Goal: Use online tool/utility

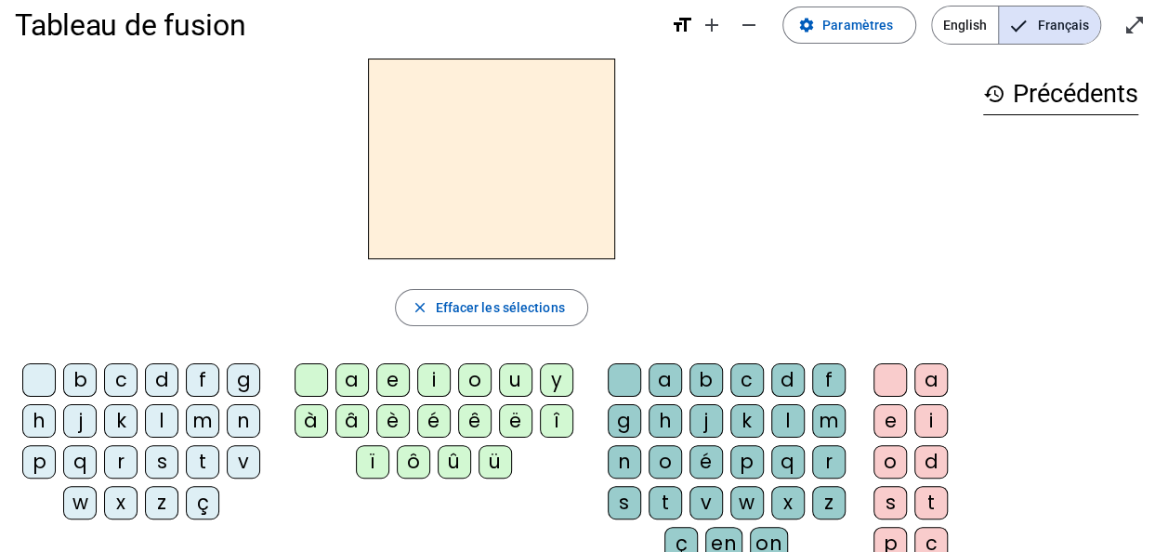
scroll to position [22, 0]
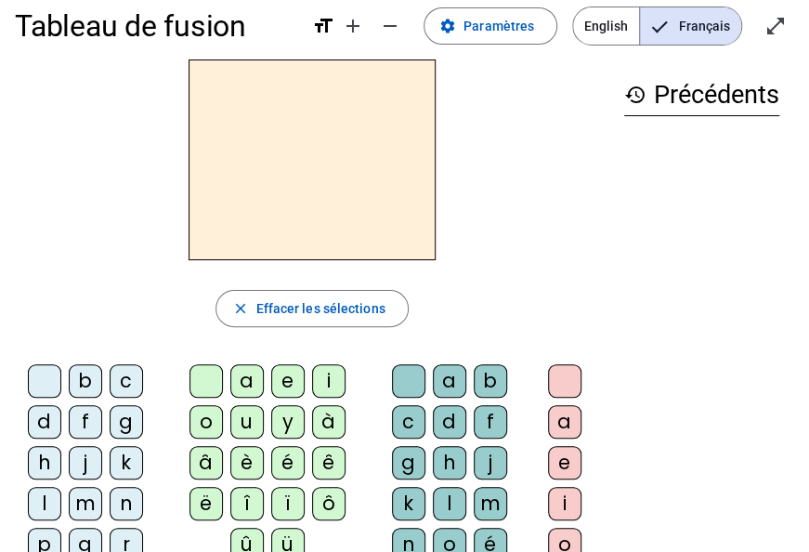
click at [719, 331] on div "history Précédents" at bounding box center [701, 486] width 185 height 855
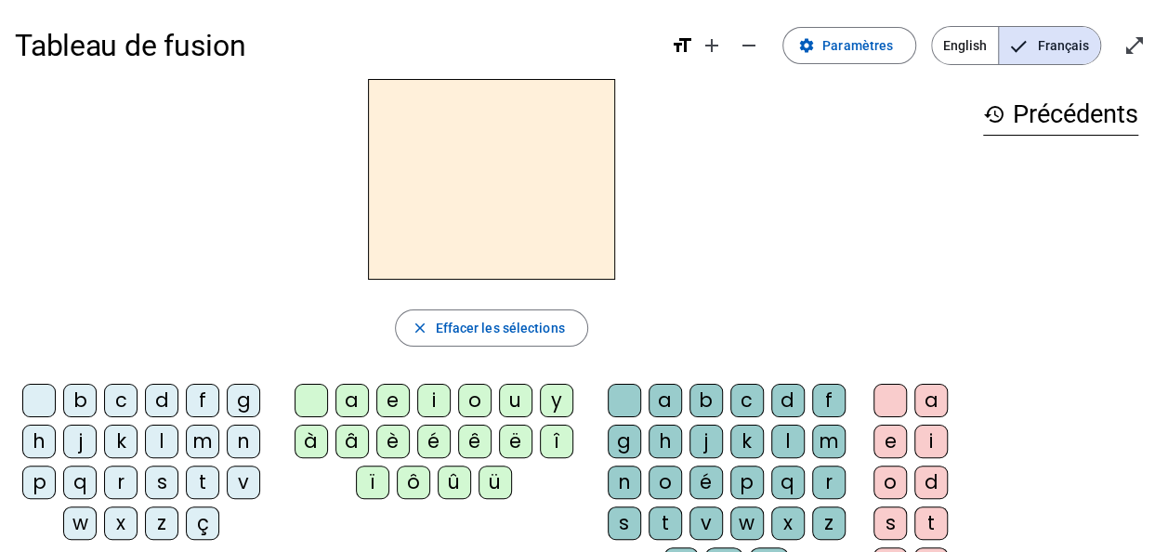
scroll to position [0, 0]
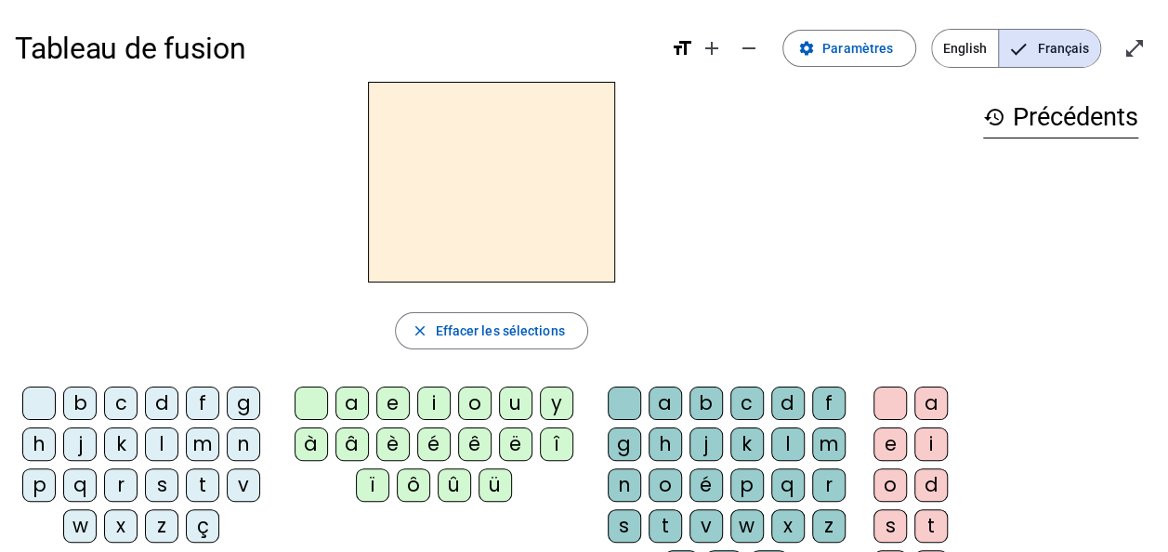
click at [202, 448] on div "m" at bounding box center [202, 443] width 33 height 33
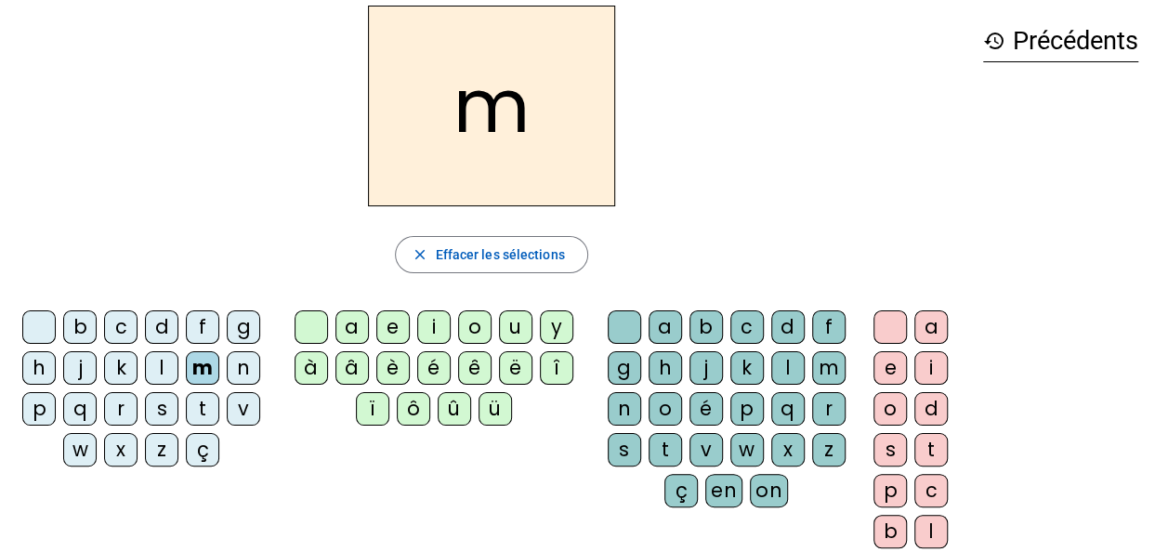
scroll to position [89, 0]
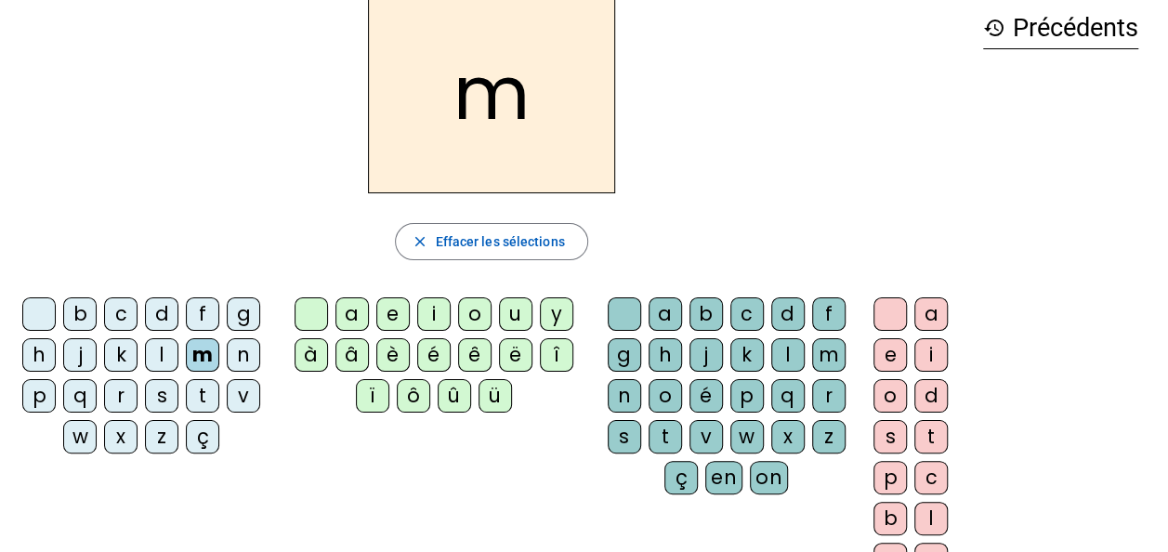
click at [1100, 144] on div "history Précédents" at bounding box center [1060, 277] width 185 height 568
click at [891, 366] on div "e" at bounding box center [889, 354] width 33 height 33
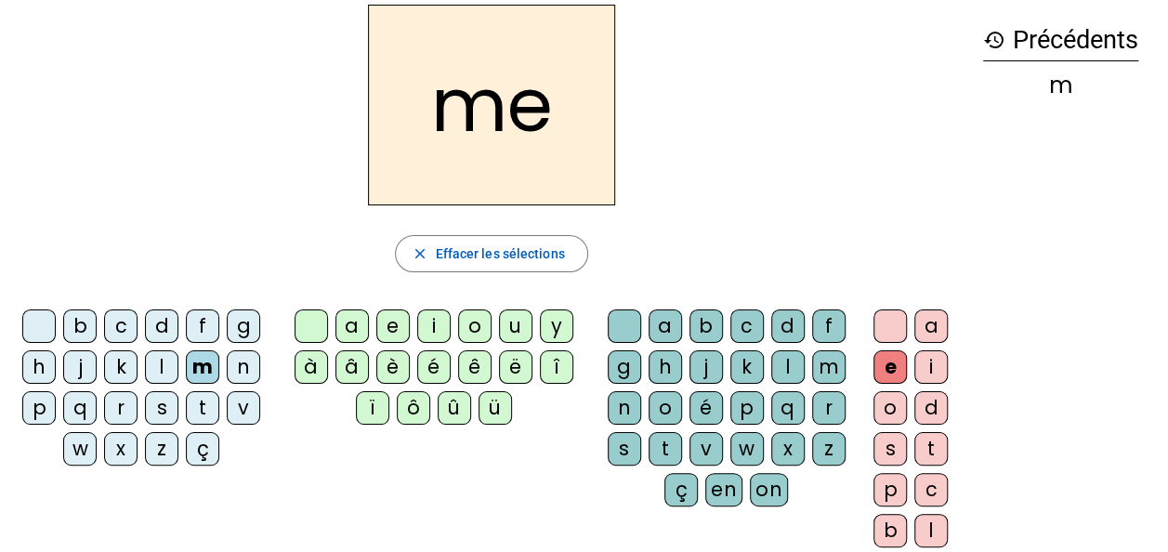
scroll to position [74, 0]
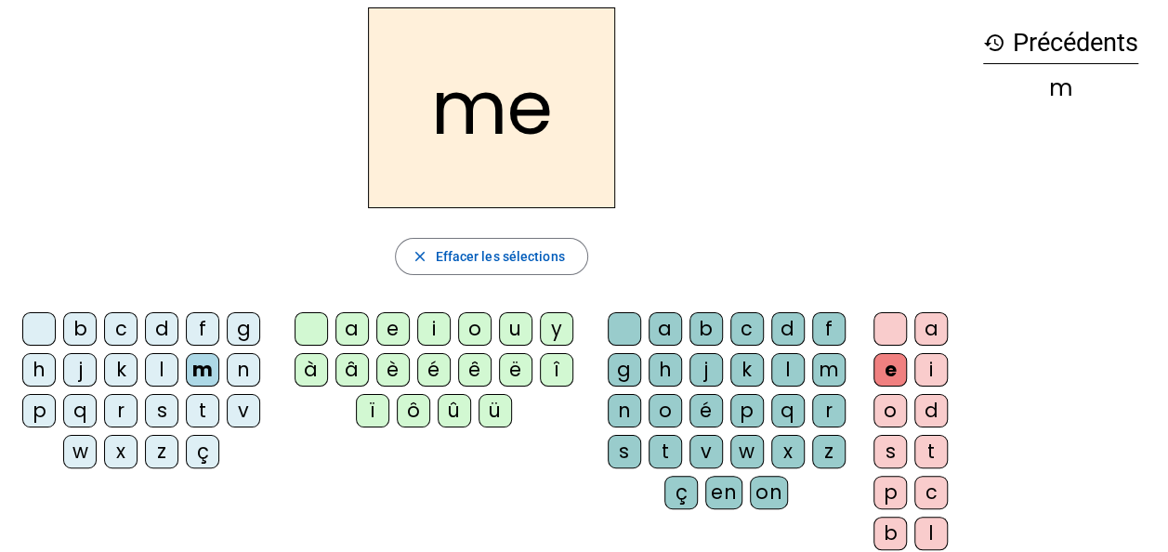
click at [624, 406] on div "n" at bounding box center [623, 410] width 33 height 33
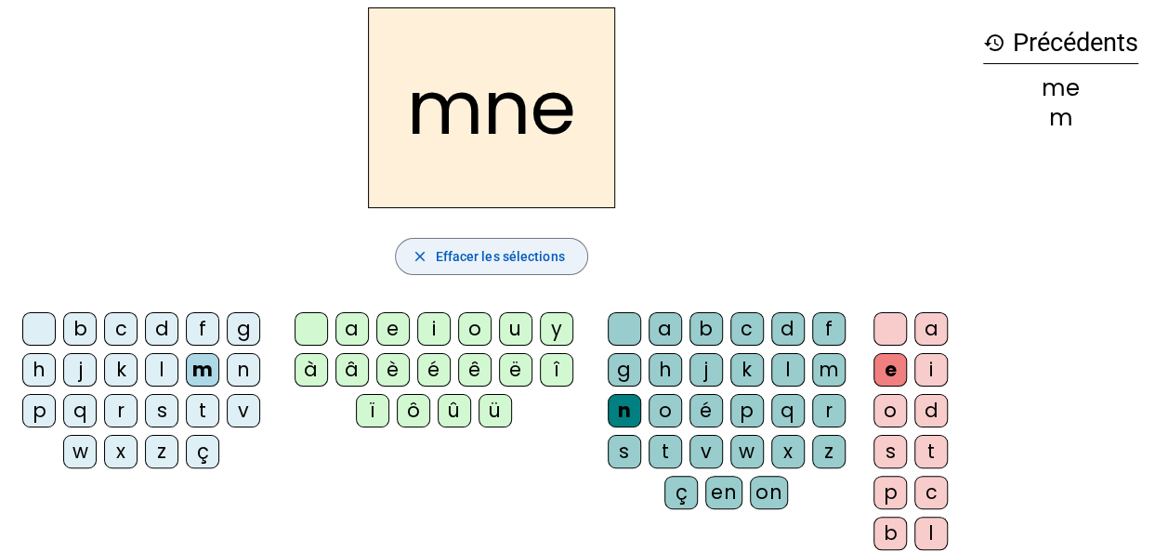
click at [418, 257] on mat-icon "close" at bounding box center [419, 256] width 17 height 17
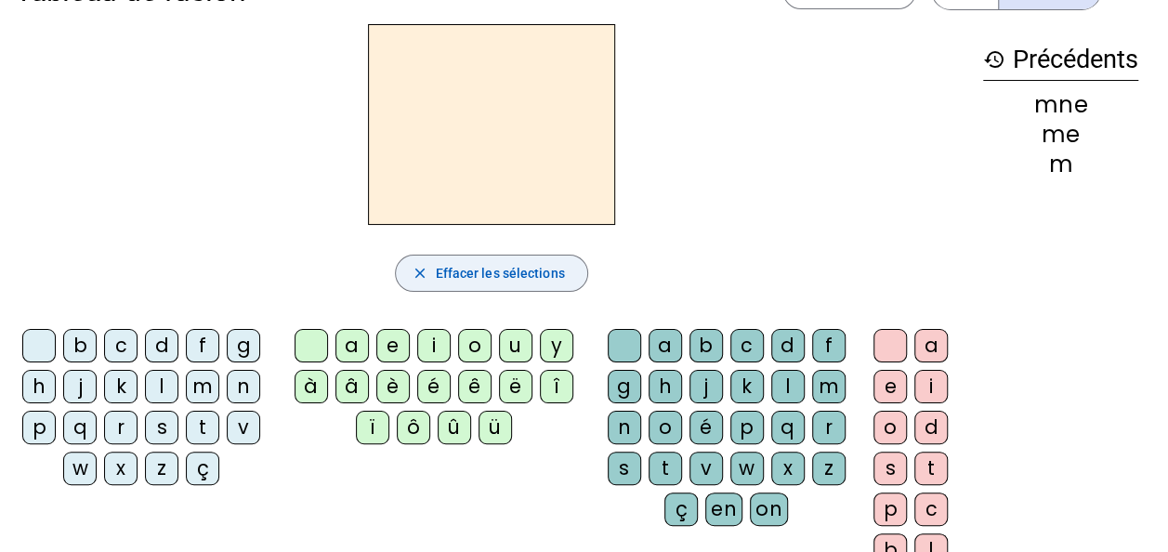
scroll to position [39, 0]
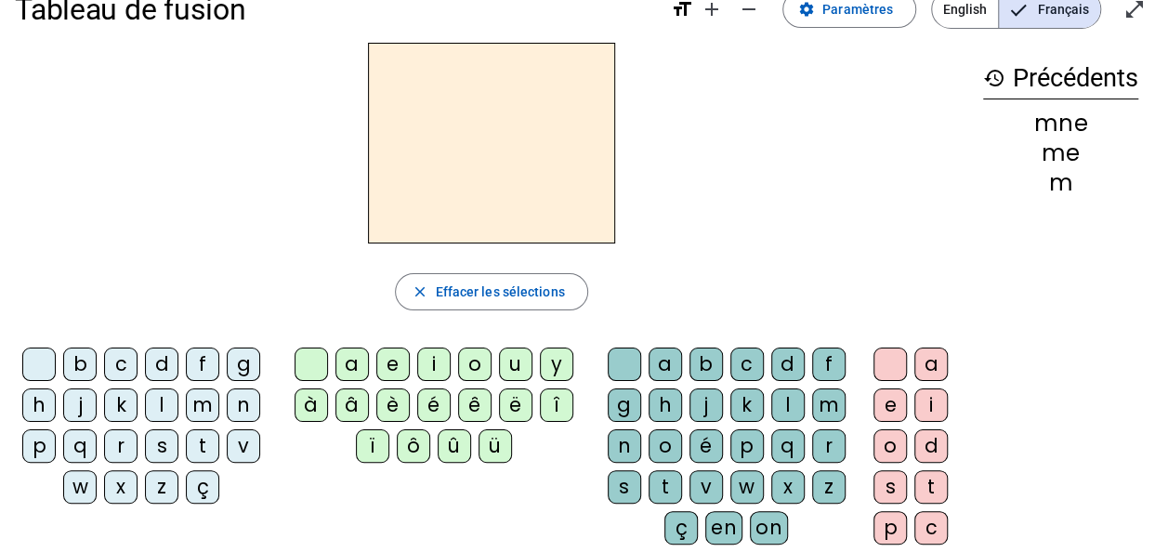
click at [202, 407] on div "m" at bounding box center [202, 404] width 33 height 33
click at [472, 372] on div "o" at bounding box center [474, 363] width 33 height 33
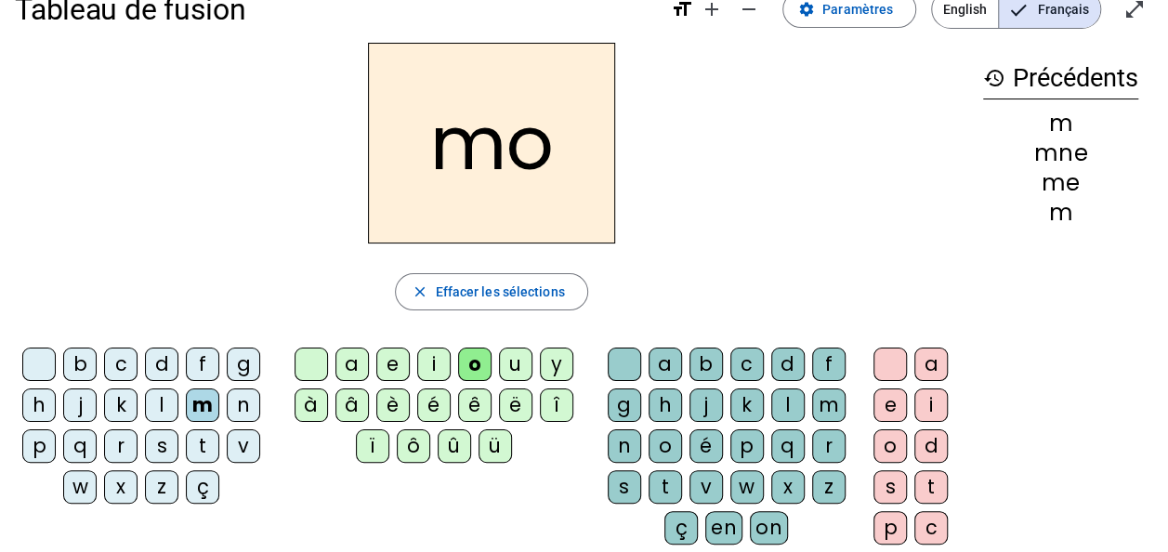
click at [244, 402] on div "n" at bounding box center [243, 404] width 33 height 33
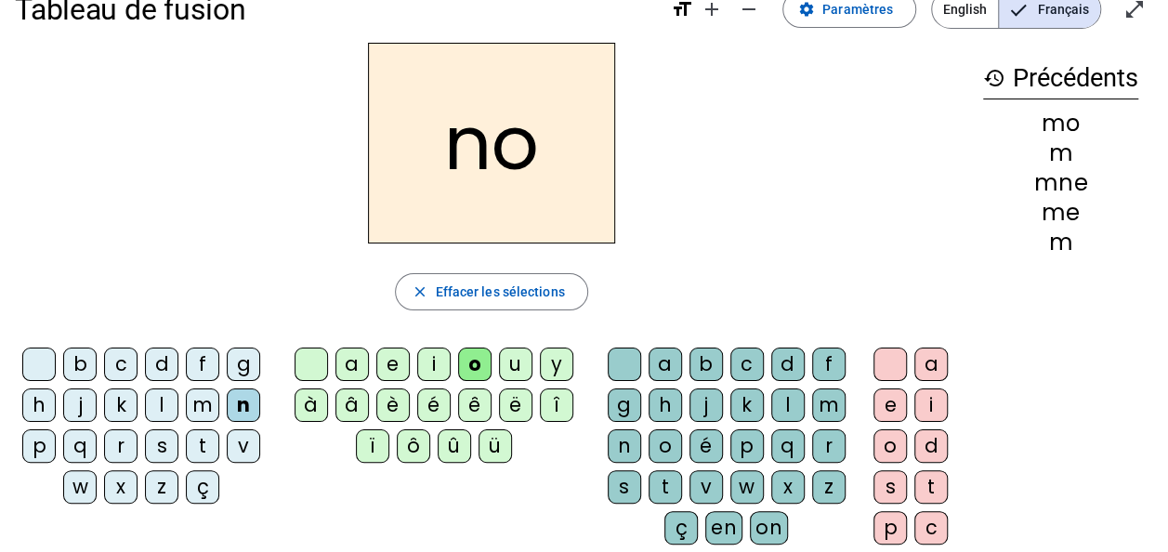
click at [249, 368] on div "g" at bounding box center [243, 363] width 33 height 33
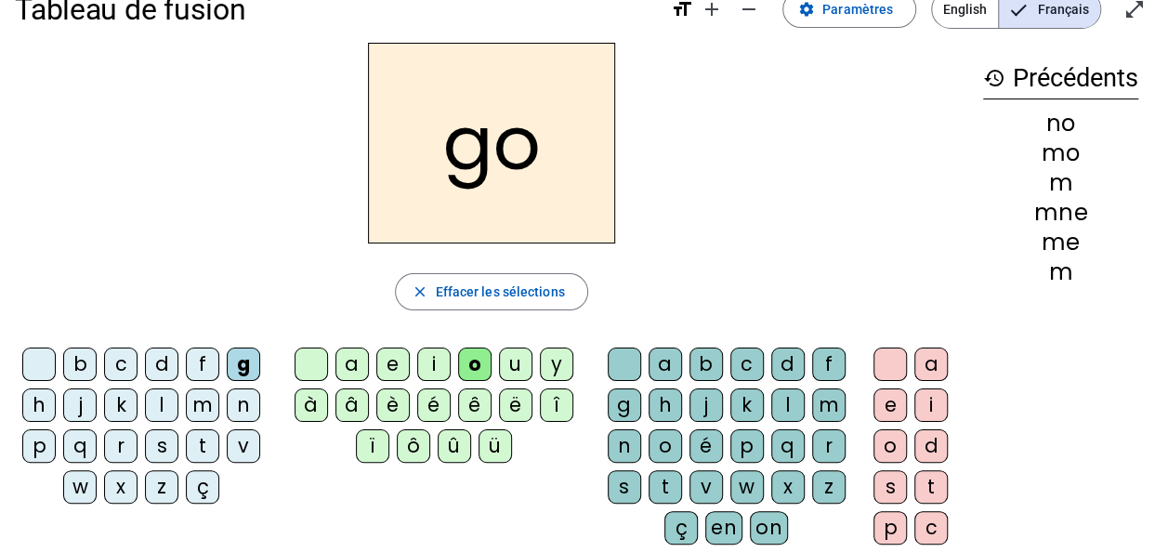
click at [113, 361] on div "c" at bounding box center [120, 363] width 33 height 33
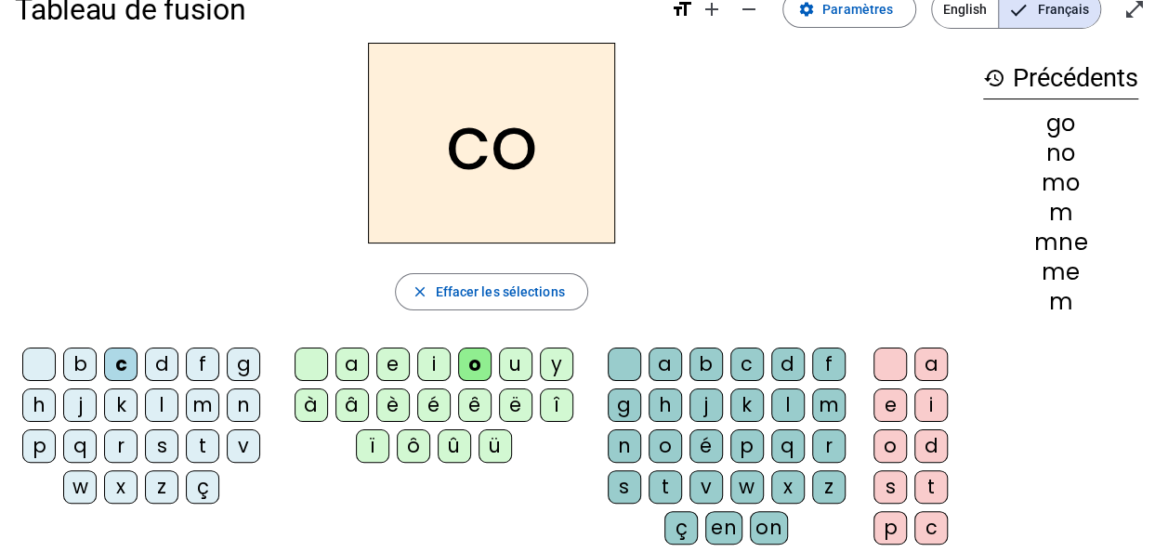
click at [154, 371] on div "d" at bounding box center [161, 363] width 33 height 33
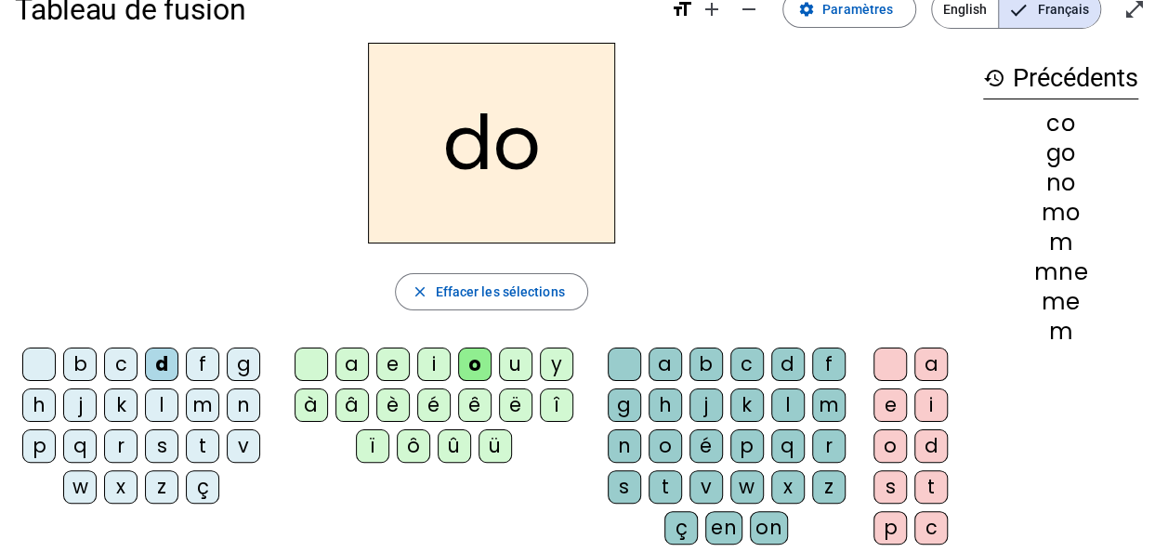
click at [126, 403] on div "k" at bounding box center [120, 404] width 33 height 33
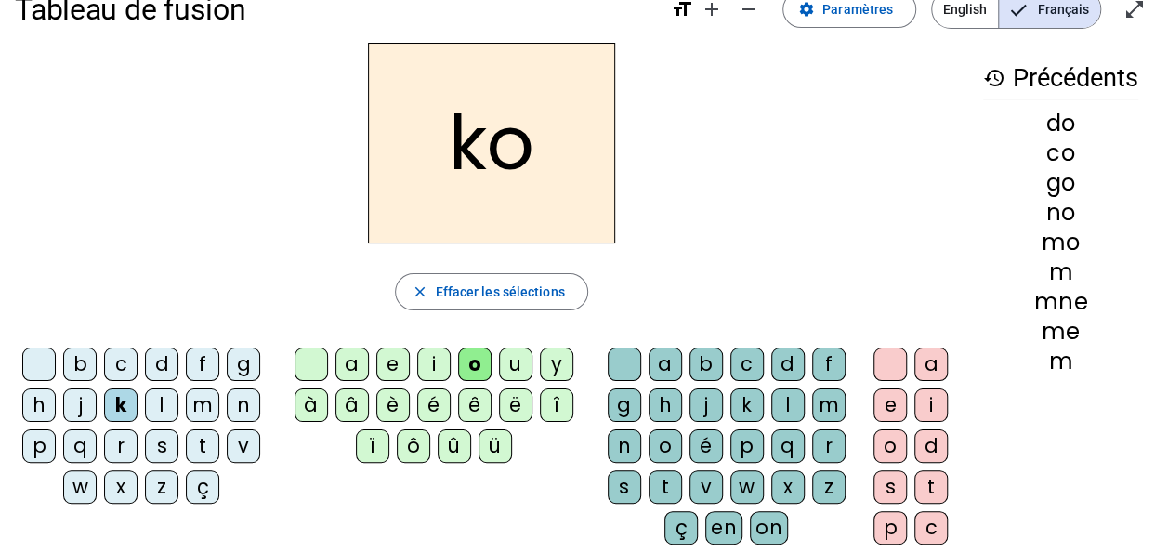
click at [533, 294] on span "Effacer les sélections" at bounding box center [499, 292] width 129 height 22
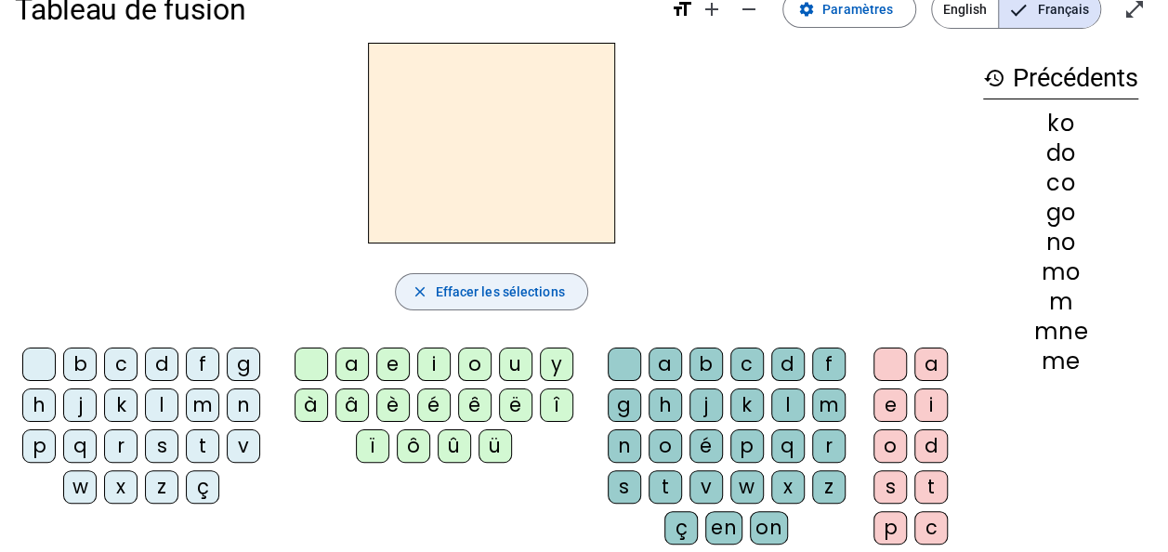
click at [704, 443] on div "é" at bounding box center [705, 445] width 33 height 33
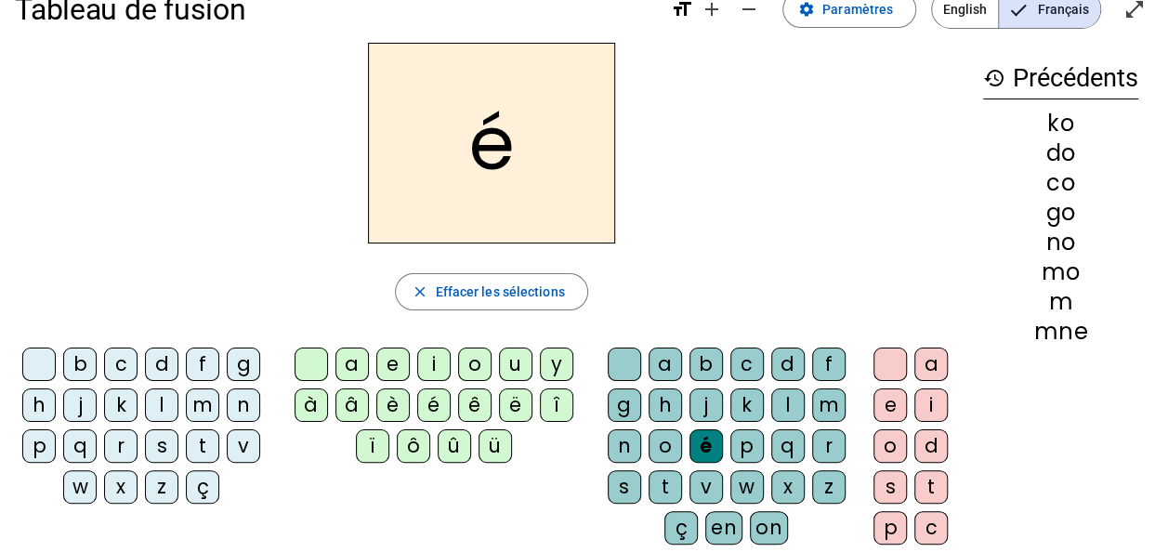
click at [129, 364] on div "c" at bounding box center [120, 363] width 33 height 33
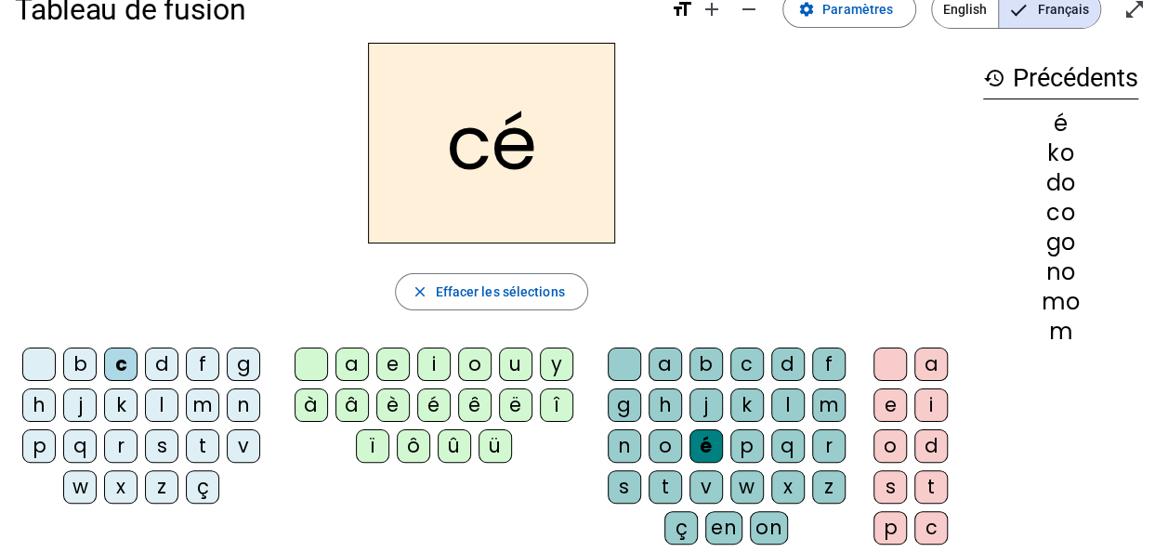
click at [438, 292] on span "Effacer les sélections" at bounding box center [499, 292] width 129 height 22
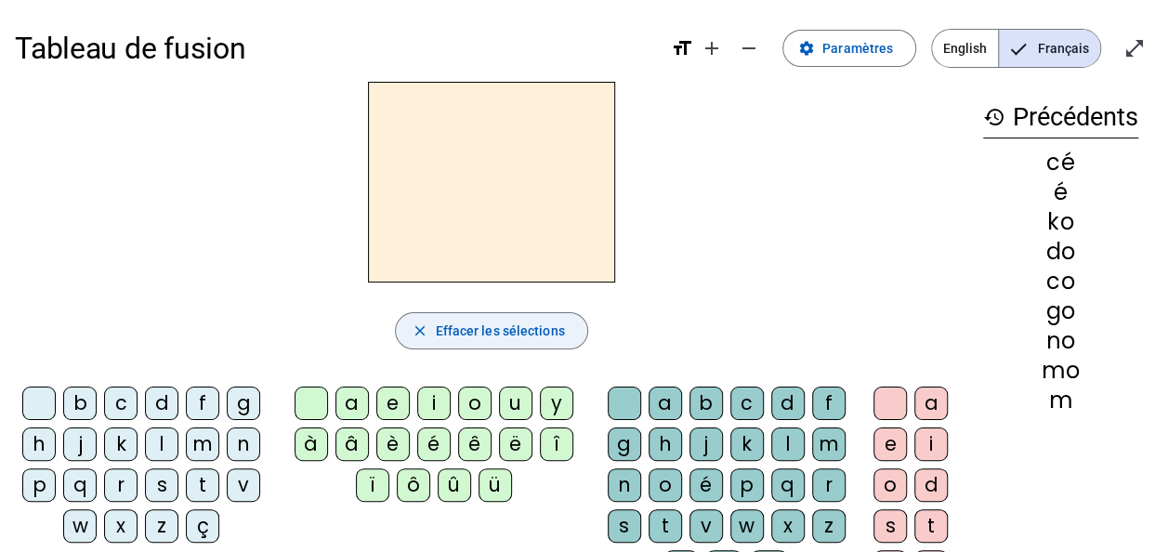
scroll to position [0, 0]
